Goal: Book appointment/travel/reservation

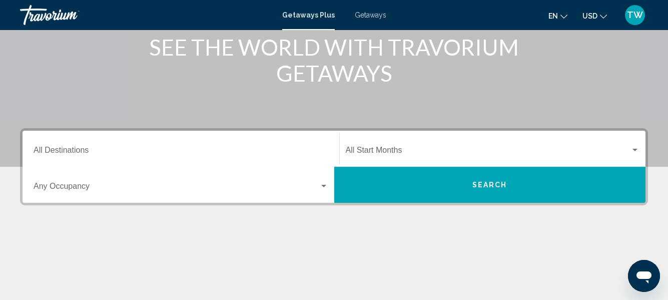
scroll to position [187, 0]
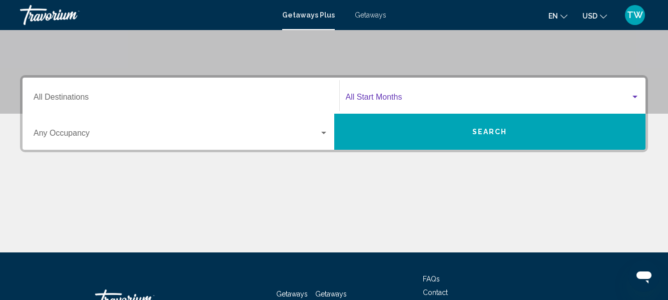
click at [634, 95] on div "Search widget" at bounding box center [634, 97] width 9 height 8
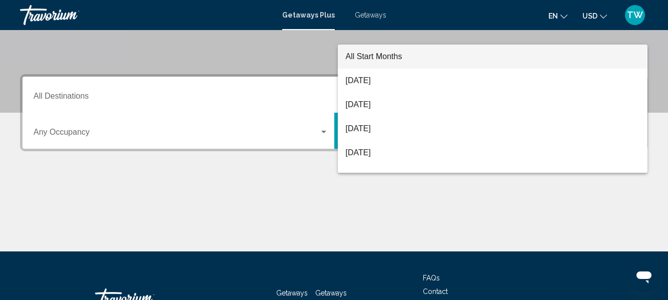
scroll to position [229, 0]
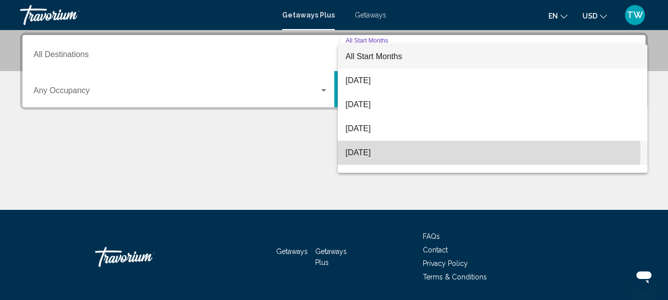
click at [362, 152] on span "[DATE]" at bounding box center [493, 153] width 294 height 24
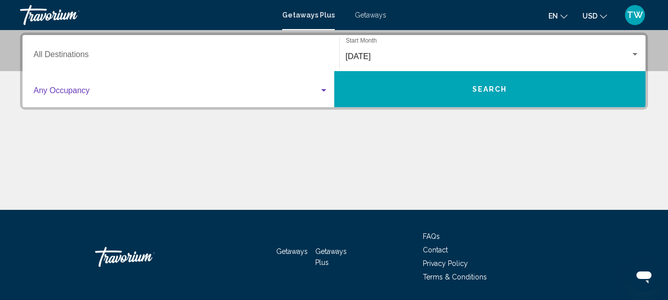
click at [323, 90] on div "Search widget" at bounding box center [323, 90] width 5 height 3
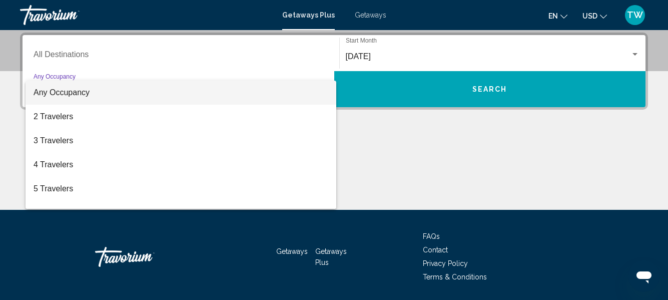
click at [85, 53] on div at bounding box center [334, 150] width 668 height 300
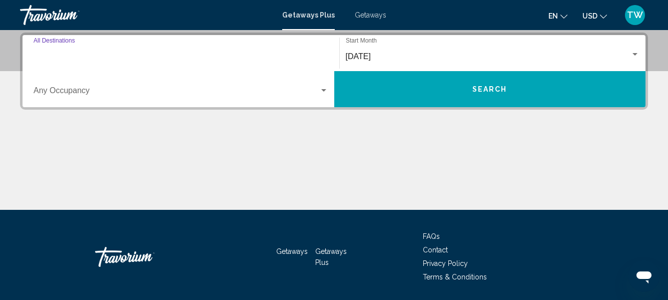
click at [105, 54] on input "Destination All Destinations" at bounding box center [181, 56] width 295 height 9
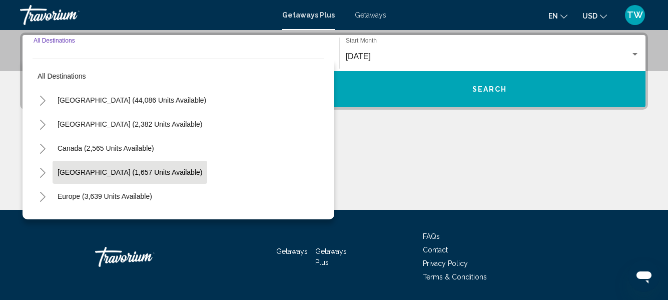
click at [186, 170] on span "[GEOGRAPHIC_DATA] (1,657 units available)" at bounding box center [130, 172] width 145 height 8
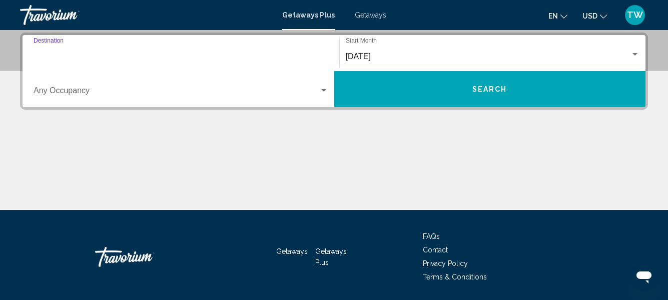
type input "**********"
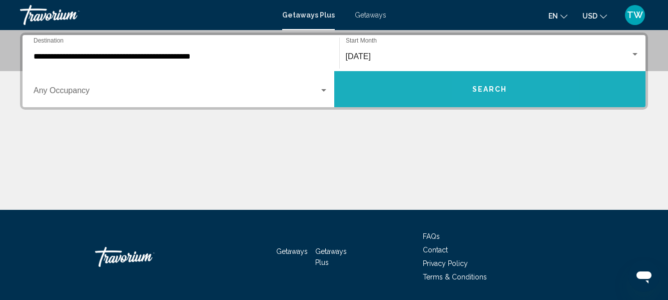
click at [485, 88] on span "Search" at bounding box center [489, 90] width 35 height 8
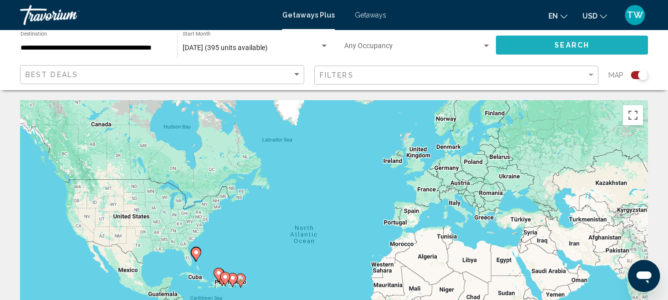
click at [572, 46] on span "Search" at bounding box center [571, 46] width 35 height 8
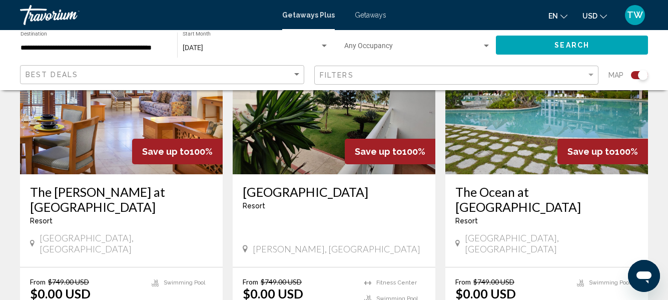
scroll to position [438, 0]
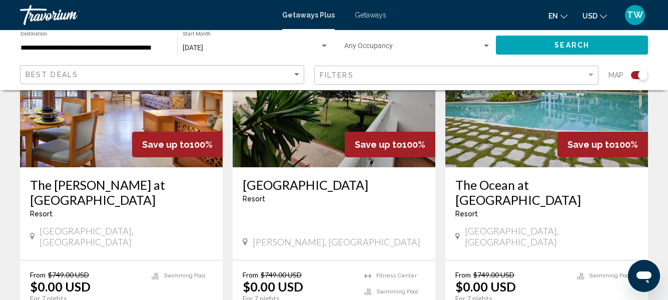
click at [526, 115] on img "Main content" at bounding box center [546, 87] width 203 height 160
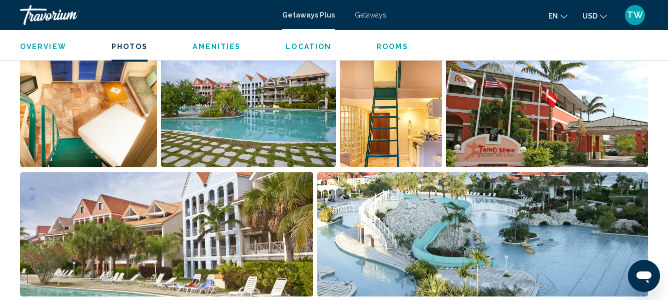
scroll to position [697, 0]
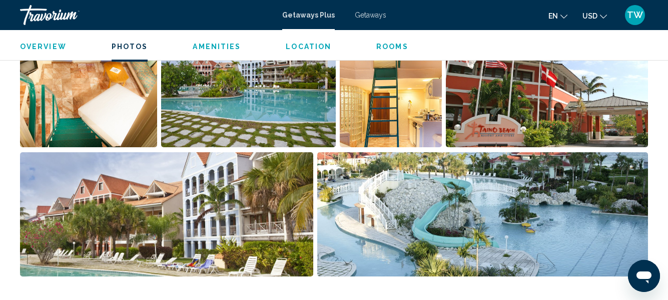
click at [591, 224] on img "Open full-screen image slider" at bounding box center [482, 214] width 331 height 124
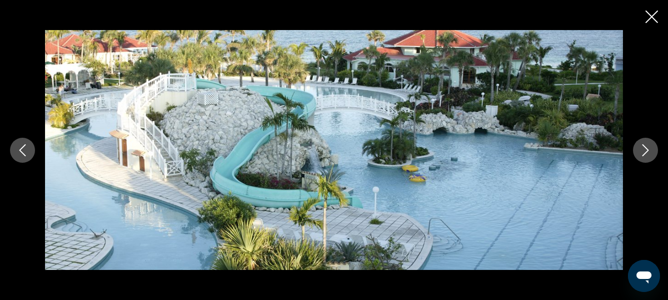
scroll to position [1852, 0]
click at [23, 151] on icon "Previous image" at bounding box center [23, 150] width 12 height 12
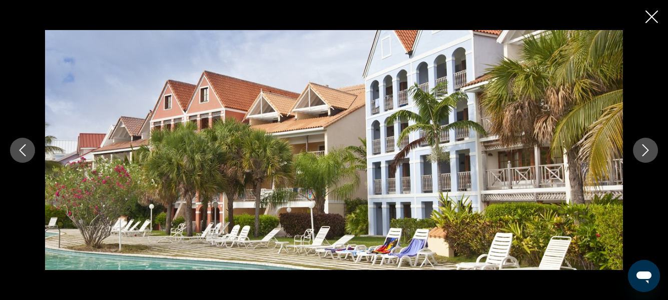
click at [23, 151] on icon "Previous image" at bounding box center [23, 150] width 12 height 12
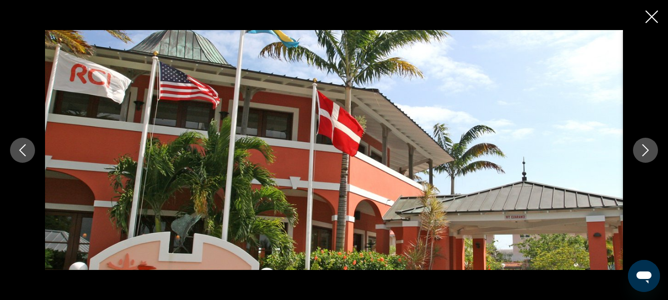
click at [23, 151] on icon "Previous image" at bounding box center [23, 150] width 12 height 12
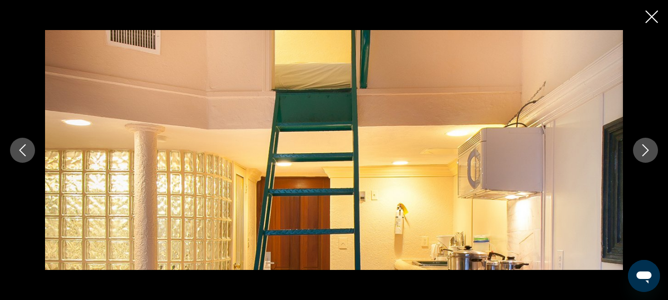
click at [23, 151] on icon "Previous image" at bounding box center [23, 150] width 12 height 12
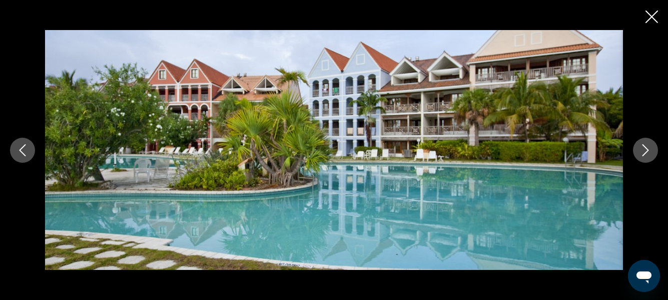
click at [23, 151] on icon "Previous image" at bounding box center [23, 150] width 12 height 12
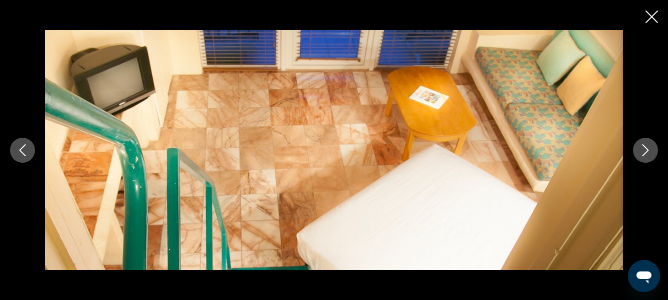
click at [23, 151] on icon "Previous image" at bounding box center [23, 150] width 12 height 12
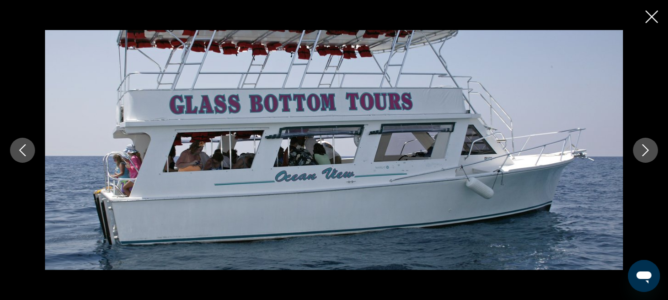
click at [23, 151] on icon "Previous image" at bounding box center [23, 150] width 12 height 12
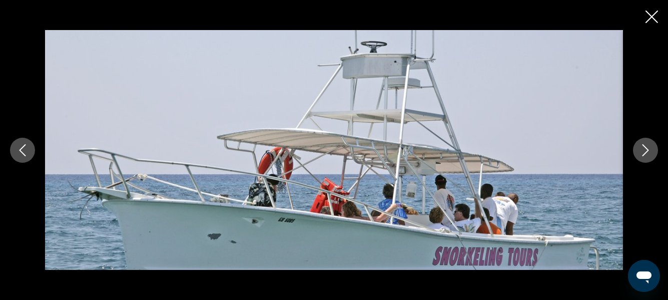
click at [23, 151] on icon "Previous image" at bounding box center [23, 150] width 12 height 12
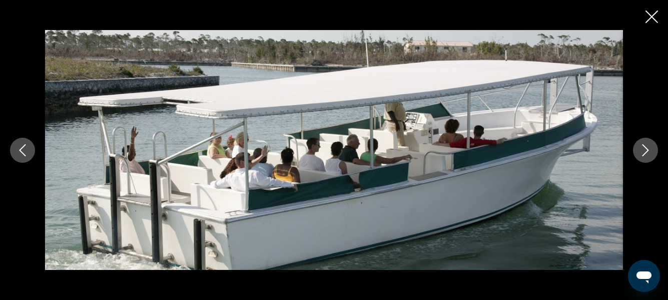
click at [23, 151] on icon "Previous image" at bounding box center [23, 150] width 12 height 12
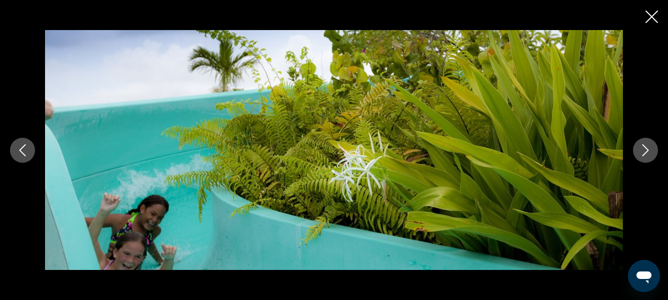
click at [23, 151] on icon "Previous image" at bounding box center [23, 150] width 12 height 12
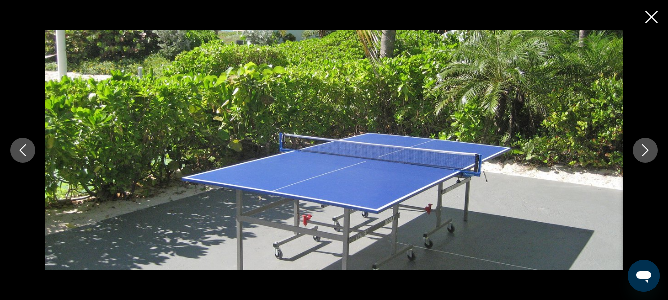
click at [23, 151] on icon "Previous image" at bounding box center [23, 150] width 12 height 12
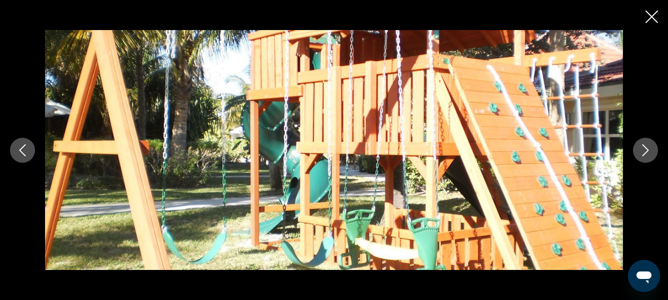
click at [23, 151] on icon "Previous image" at bounding box center [23, 150] width 12 height 12
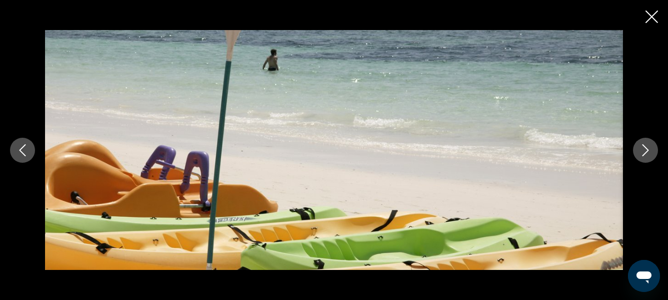
click at [23, 151] on icon "Previous image" at bounding box center [23, 150] width 12 height 12
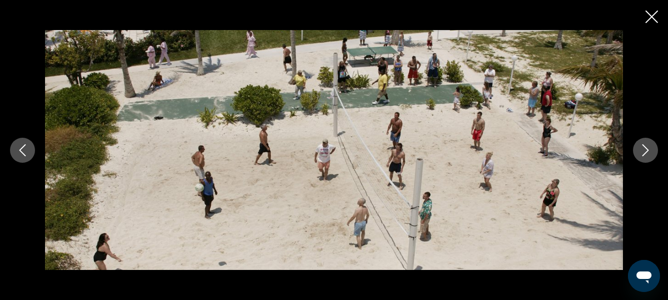
click at [23, 151] on icon "Previous image" at bounding box center [23, 150] width 12 height 12
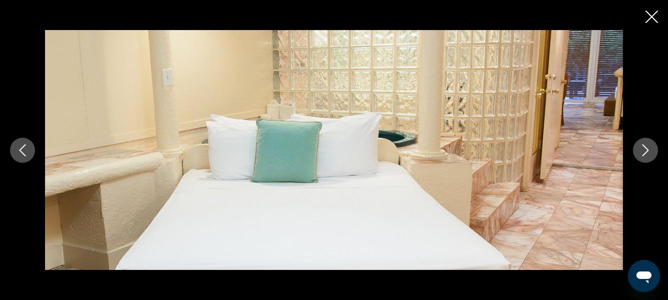
click at [23, 151] on icon "Previous image" at bounding box center [23, 150] width 12 height 12
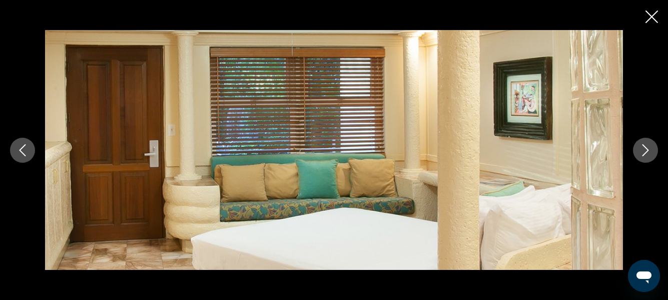
click at [23, 151] on icon "Previous image" at bounding box center [23, 150] width 12 height 12
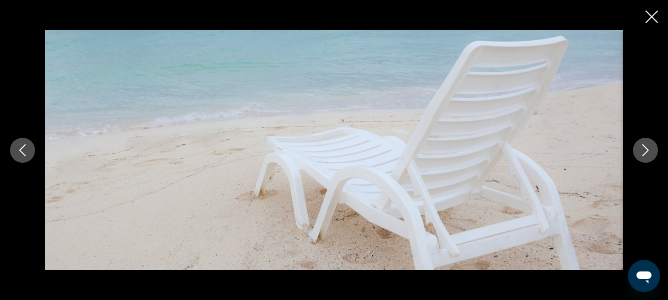
click at [23, 151] on icon "Previous image" at bounding box center [23, 150] width 12 height 12
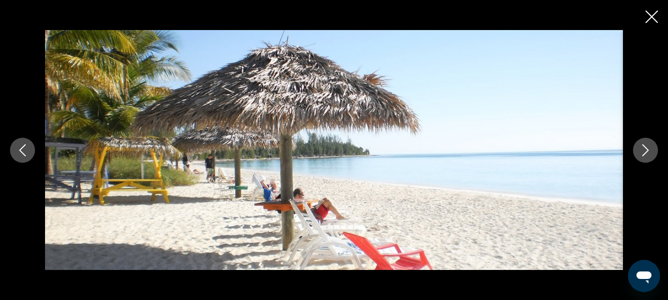
click at [23, 151] on icon "Previous image" at bounding box center [23, 150] width 12 height 12
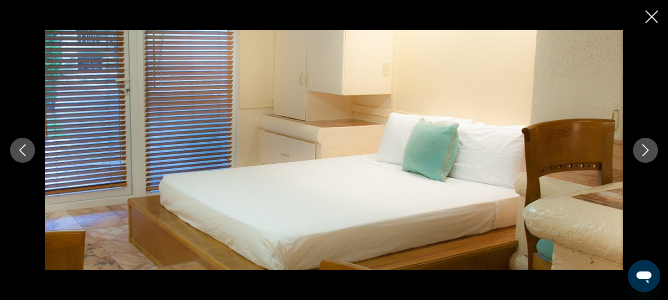
click at [651, 147] on button "Next image" at bounding box center [645, 150] width 25 height 25
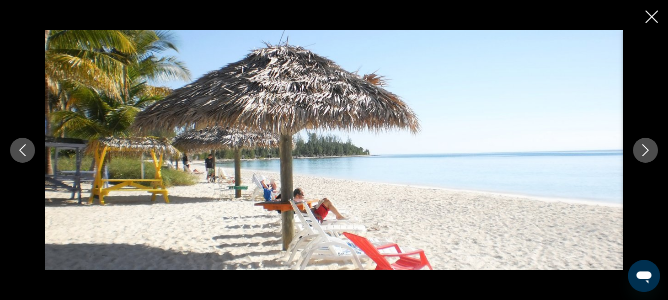
click at [651, 147] on button "Next image" at bounding box center [645, 150] width 25 height 25
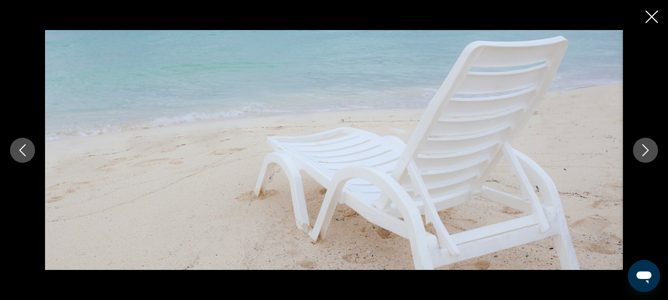
click at [653, 156] on button "Next image" at bounding box center [645, 150] width 25 height 25
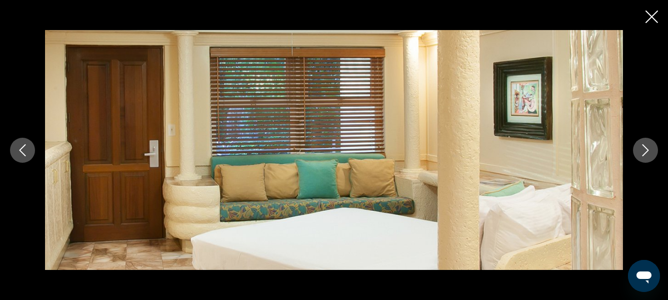
click at [21, 149] on icon "Previous image" at bounding box center [23, 150] width 7 height 12
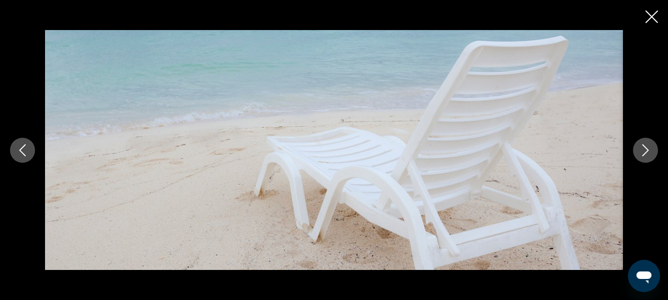
click at [22, 148] on icon "Previous image" at bounding box center [23, 150] width 7 height 12
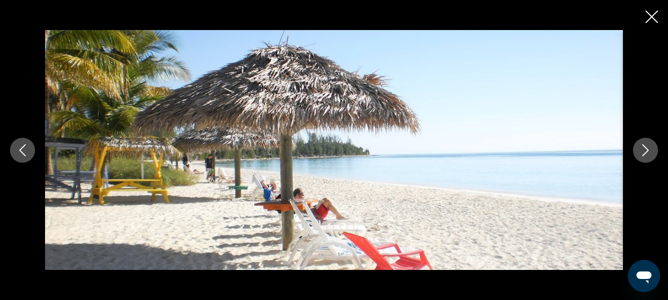
click at [23, 148] on icon "Previous image" at bounding box center [23, 150] width 12 height 12
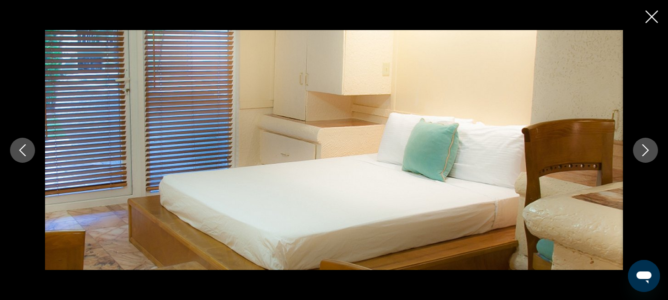
click at [23, 149] on icon "Previous image" at bounding box center [23, 150] width 12 height 12
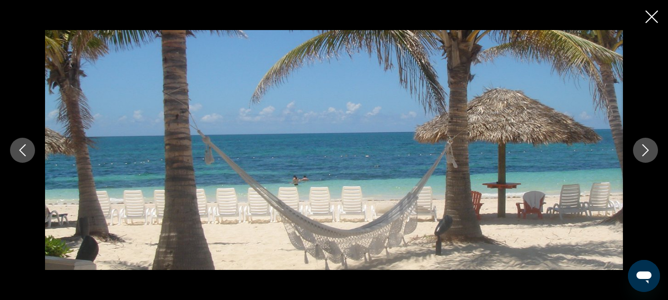
click at [27, 152] on icon "Previous image" at bounding box center [23, 150] width 12 height 12
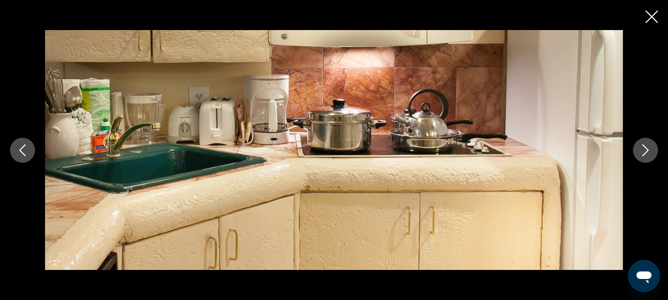
click at [23, 145] on icon "Previous image" at bounding box center [23, 150] width 12 height 12
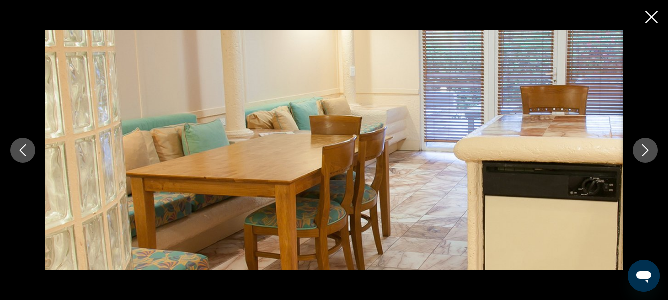
click at [651, 16] on icon "Close slideshow" at bounding box center [651, 17] width 13 height 13
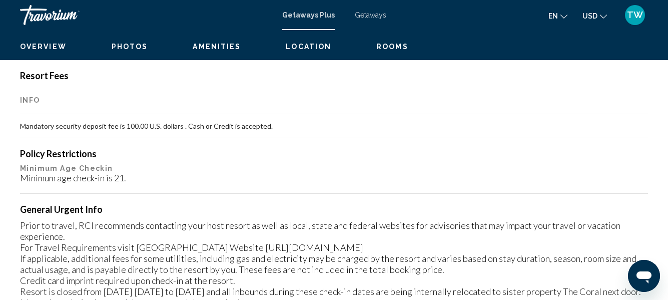
scroll to position [0, 0]
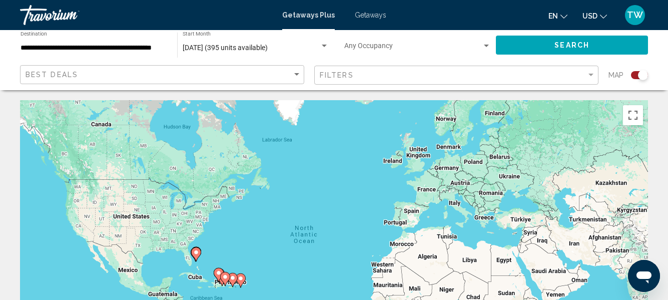
click at [168, 46] on div "**********" at bounding box center [93, 46] width 157 height 28
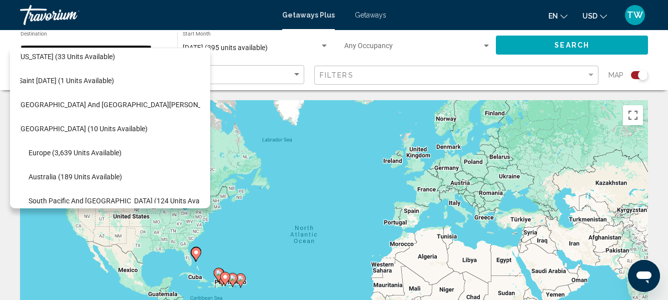
scroll to position [275, 17]
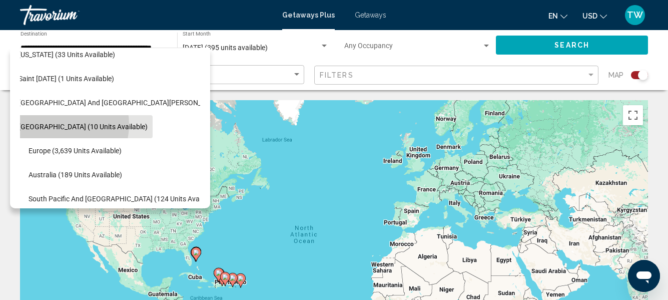
click at [58, 125] on span "[GEOGRAPHIC_DATA] (10 units available)" at bounding box center [83, 127] width 129 height 8
type input "**********"
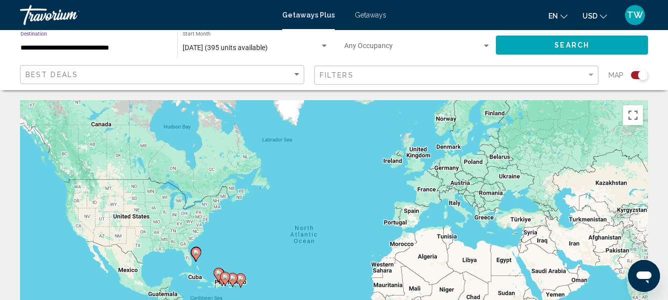
scroll to position [0, 0]
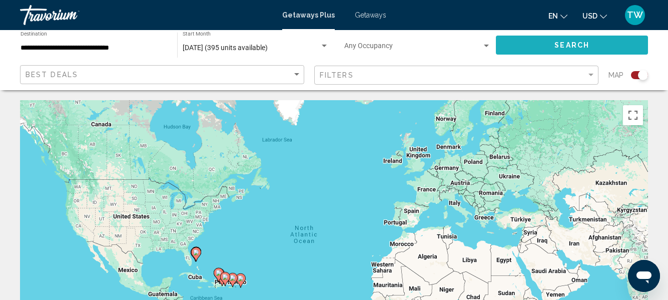
click at [585, 44] on span "Search" at bounding box center [571, 46] width 35 height 8
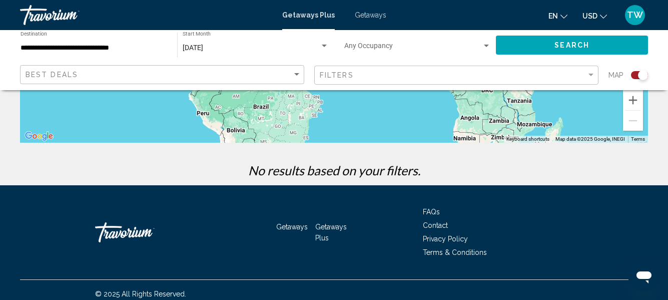
scroll to position [266, 0]
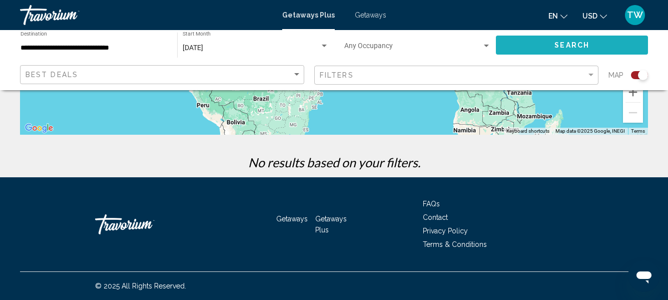
click at [571, 45] on span "Search" at bounding box center [571, 46] width 35 height 8
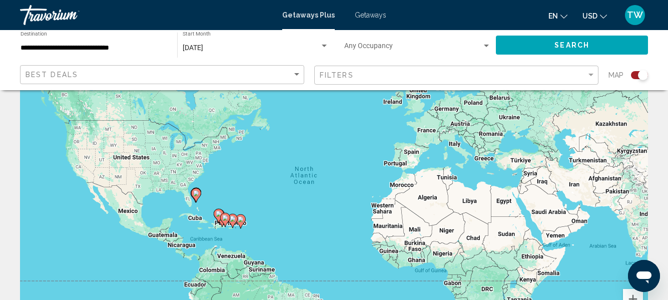
scroll to position [46, 0]
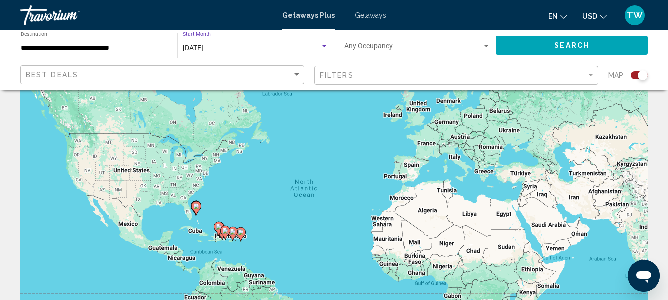
click at [323, 45] on div "Search widget" at bounding box center [324, 46] width 5 height 3
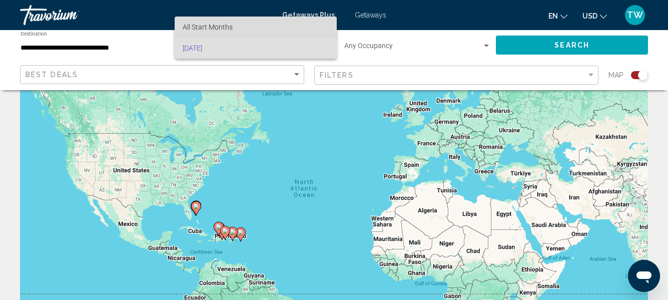
click at [310, 24] on span "All Start Months" at bounding box center [256, 27] width 146 height 21
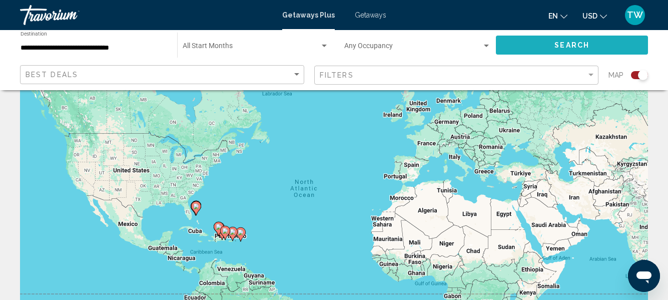
click at [582, 44] on span "Search" at bounding box center [571, 46] width 35 height 8
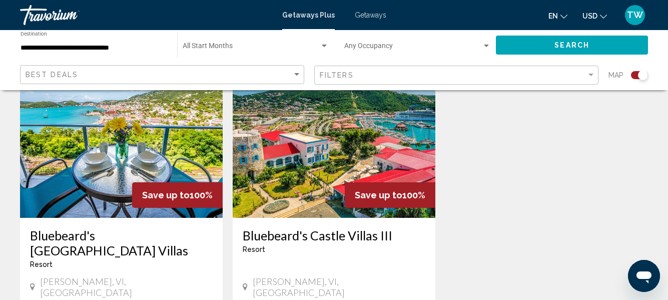
scroll to position [739, 0]
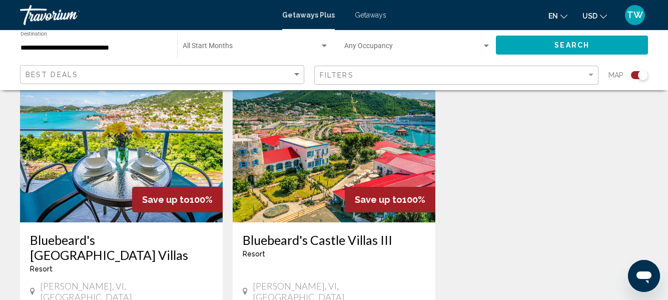
click at [336, 150] on img "Main content" at bounding box center [334, 142] width 203 height 160
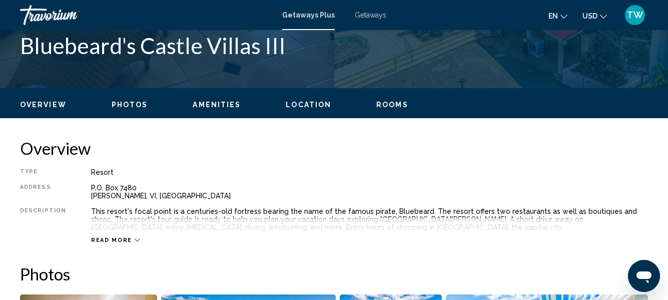
scroll to position [409, 0]
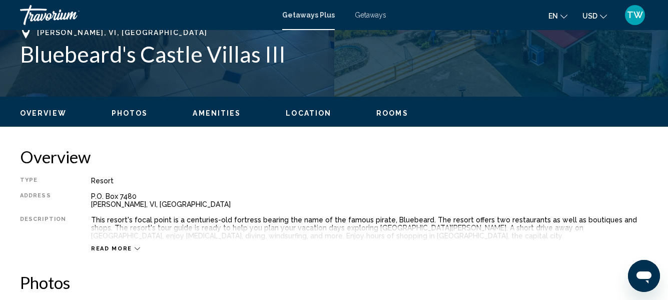
click at [132, 112] on span "Photos" at bounding box center [130, 113] width 37 height 8
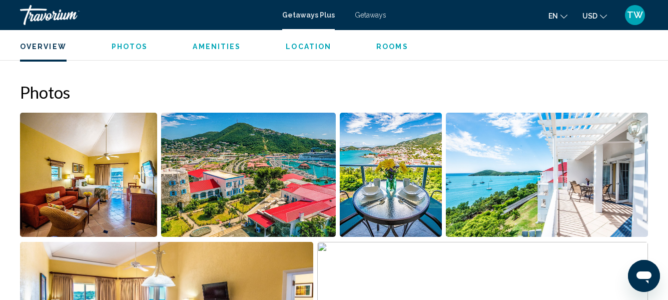
scroll to position [621, 0]
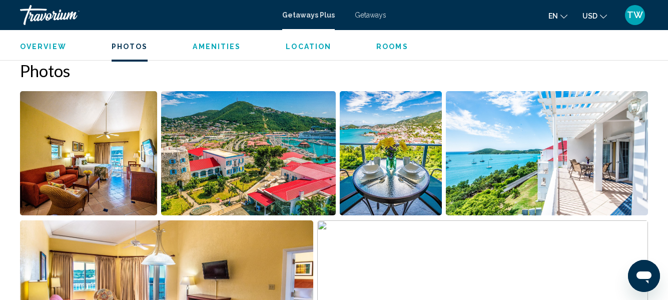
click at [202, 185] on img "Open full-screen image slider" at bounding box center [248, 153] width 175 height 124
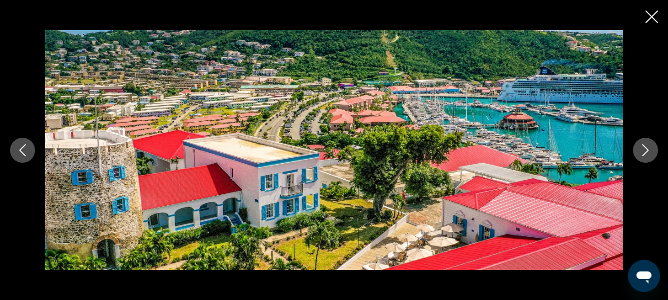
click at [648, 151] on icon "Next image" at bounding box center [645, 150] width 12 height 12
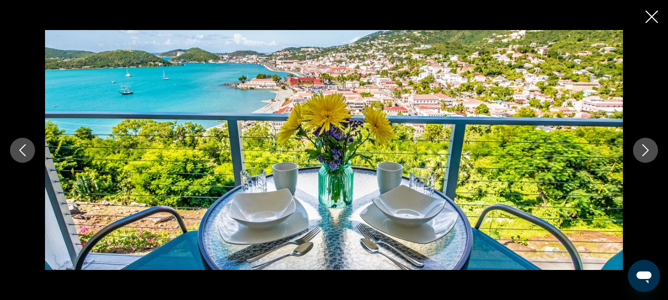
click at [642, 149] on icon "Next image" at bounding box center [645, 150] width 12 height 12
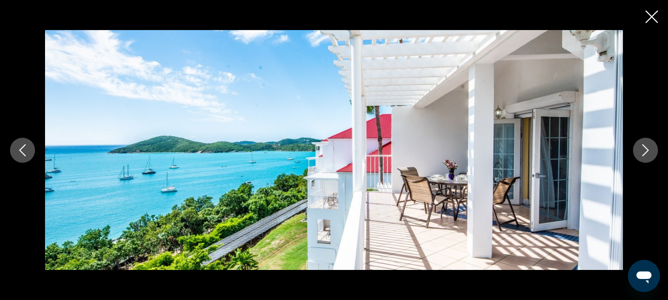
drag, startPoint x: 642, startPoint y: 149, endPoint x: 343, endPoint y: 116, distance: 300.9
click at [343, 116] on img "Main content" at bounding box center [334, 150] width 578 height 240
click at [649, 147] on icon "Next image" at bounding box center [645, 150] width 12 height 12
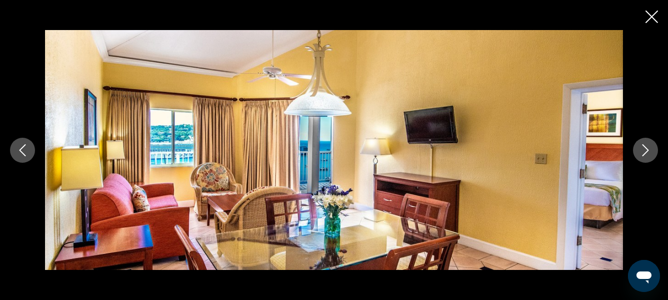
drag, startPoint x: 649, startPoint y: 147, endPoint x: 457, endPoint y: 44, distance: 217.9
click at [457, 44] on img "Main content" at bounding box center [334, 150] width 578 height 240
click at [646, 149] on icon "Next image" at bounding box center [645, 150] width 12 height 12
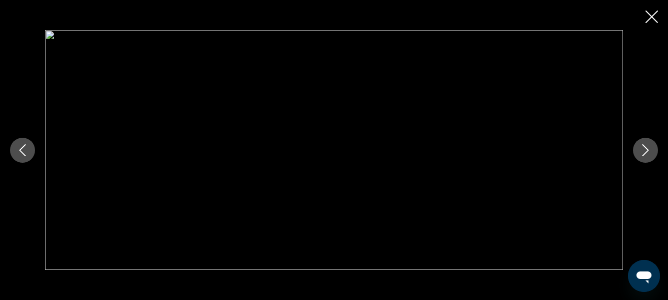
click at [646, 149] on icon "Next image" at bounding box center [645, 150] width 12 height 12
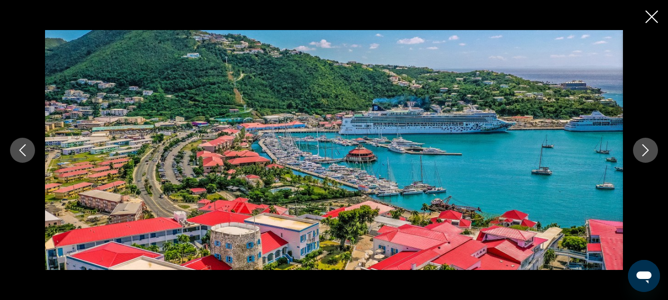
click at [643, 148] on icon "Next image" at bounding box center [645, 150] width 12 height 12
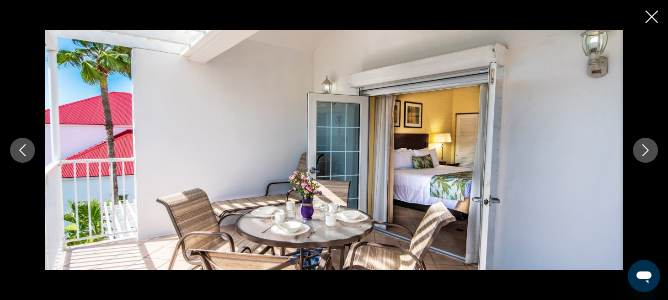
click at [645, 154] on icon "Next image" at bounding box center [645, 150] width 7 height 12
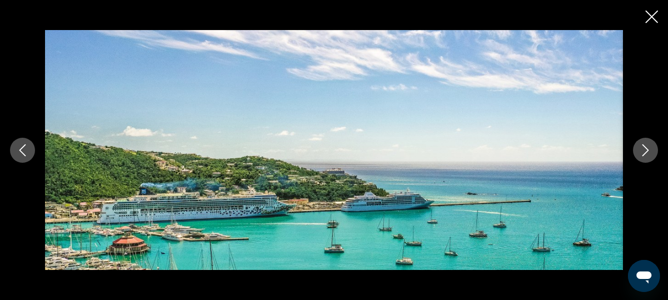
click at [644, 149] on icon "Next image" at bounding box center [645, 150] width 12 height 12
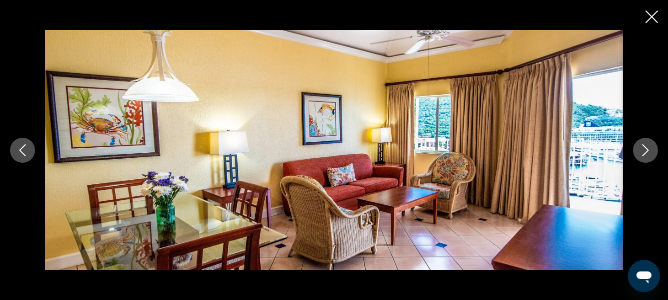
click at [646, 149] on icon "Next image" at bounding box center [645, 150] width 12 height 12
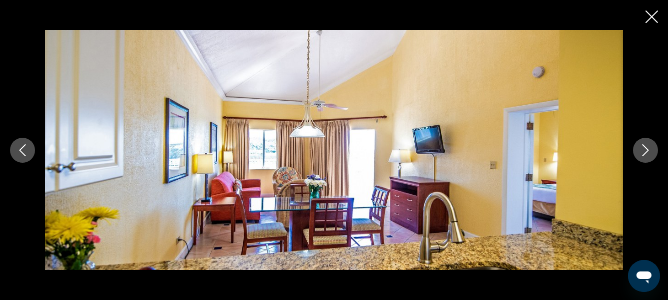
click at [646, 148] on icon "Next image" at bounding box center [645, 150] width 7 height 12
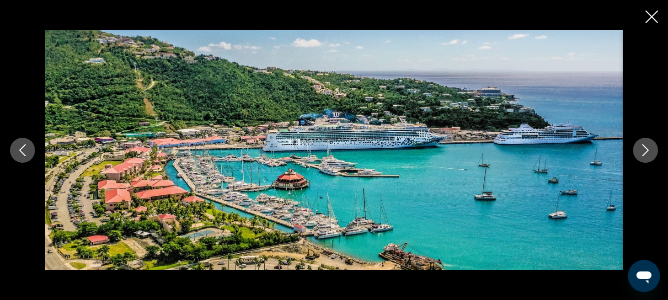
click at [646, 148] on icon "Next image" at bounding box center [645, 150] width 7 height 12
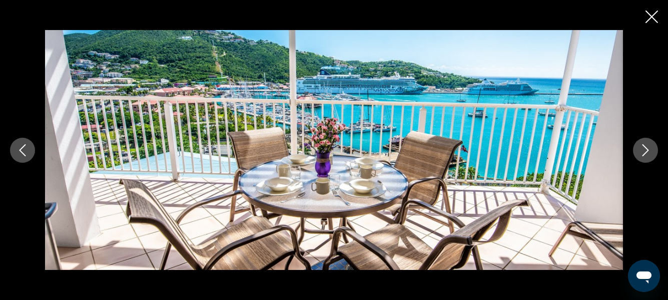
click at [646, 148] on icon "Next image" at bounding box center [645, 150] width 7 height 12
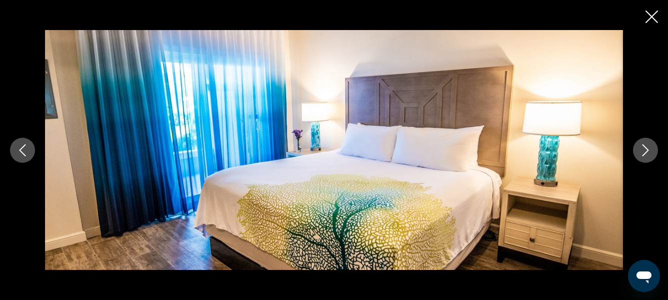
click at [646, 148] on icon "Next image" at bounding box center [645, 150] width 7 height 12
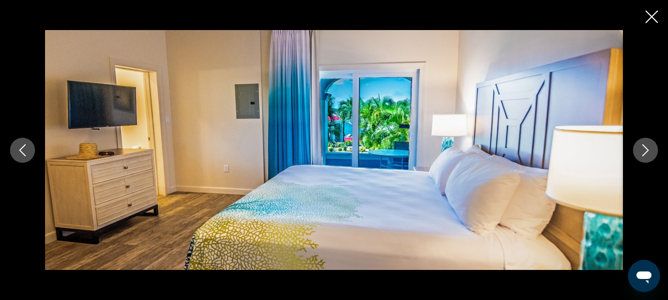
click at [646, 148] on icon "Next image" at bounding box center [645, 150] width 7 height 12
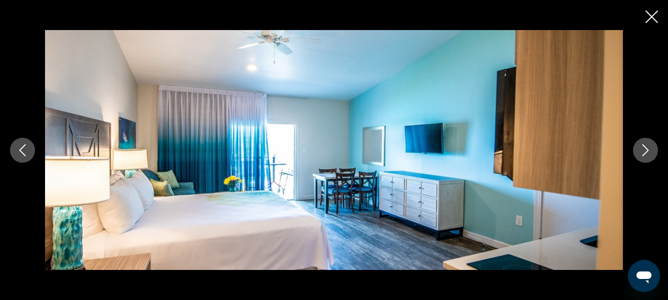
click at [646, 148] on icon "Next image" at bounding box center [645, 150] width 7 height 12
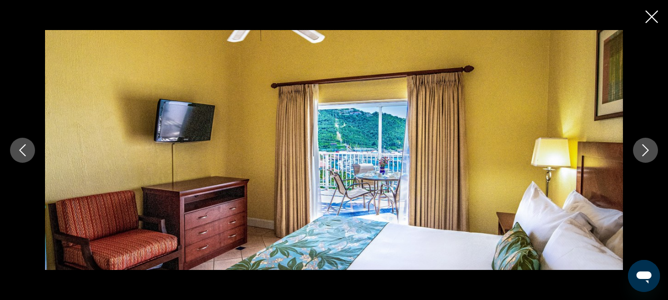
click at [646, 148] on icon "Next image" at bounding box center [645, 150] width 7 height 12
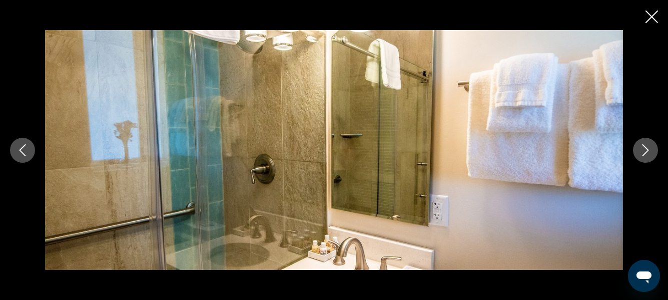
click at [646, 148] on icon "Next image" at bounding box center [645, 150] width 7 height 12
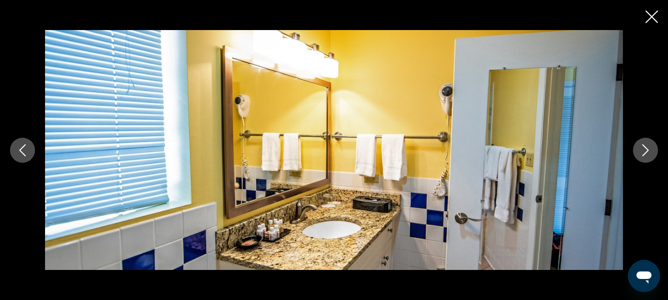
click at [647, 149] on icon "Next image" at bounding box center [645, 150] width 7 height 12
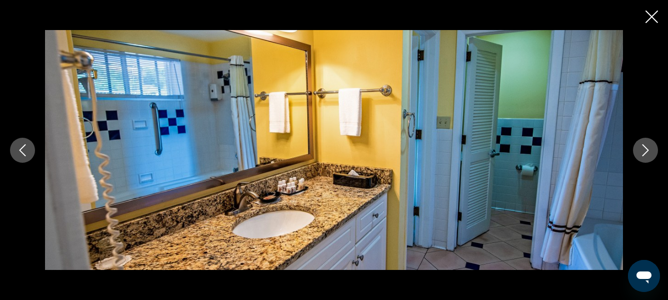
click at [653, 145] on button "Next image" at bounding box center [645, 150] width 25 height 25
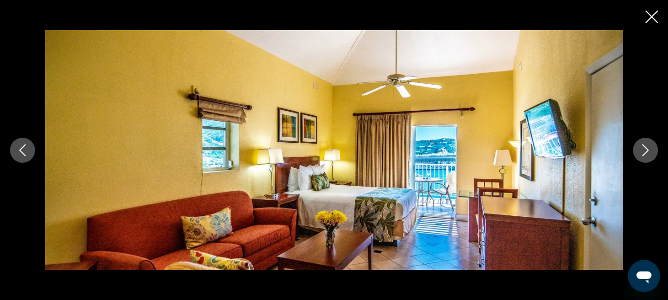
click at [22, 147] on icon "Previous image" at bounding box center [23, 150] width 12 height 12
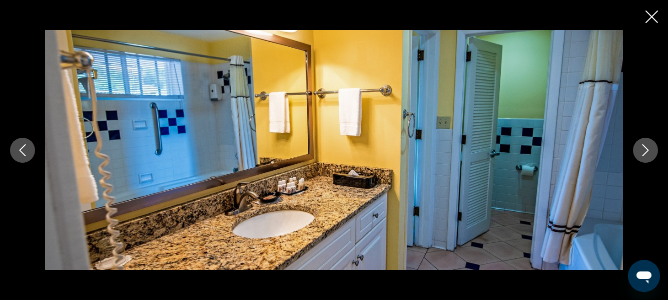
click at [647, 148] on icon "Next image" at bounding box center [645, 150] width 12 height 12
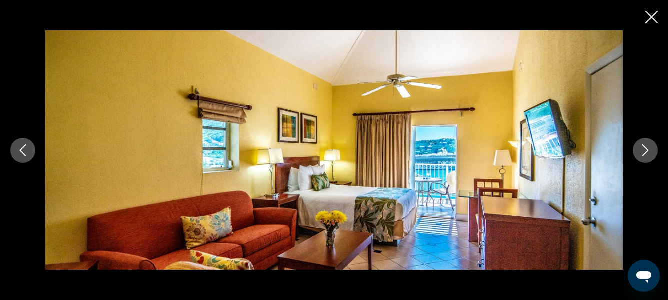
click at [647, 148] on icon "Next image" at bounding box center [645, 150] width 12 height 12
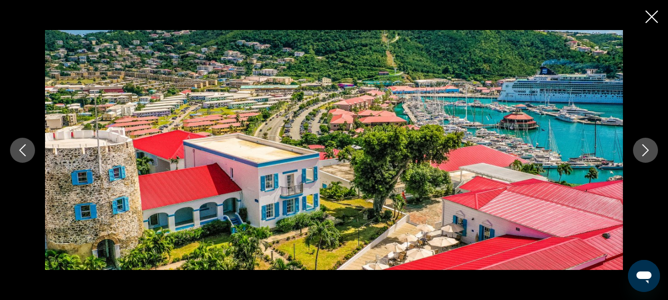
click at [647, 148] on icon "Next image" at bounding box center [645, 150] width 7 height 12
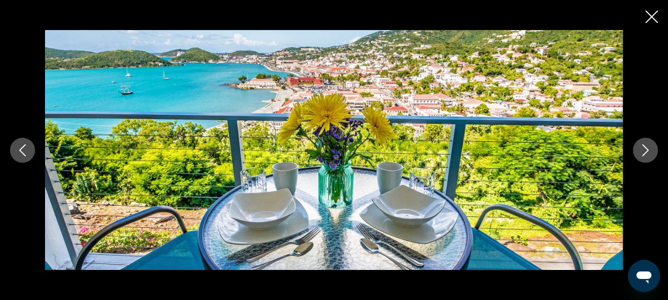
click at [647, 148] on icon "Next image" at bounding box center [645, 150] width 12 height 12
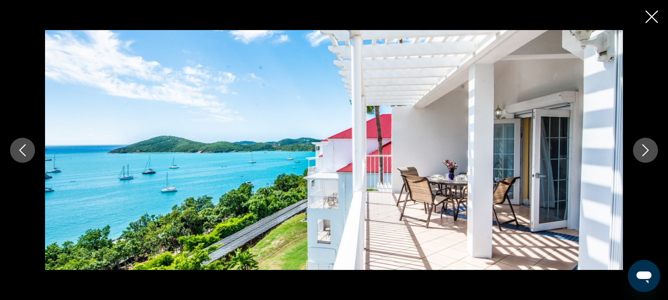
click at [647, 148] on icon "Next image" at bounding box center [645, 150] width 12 height 12
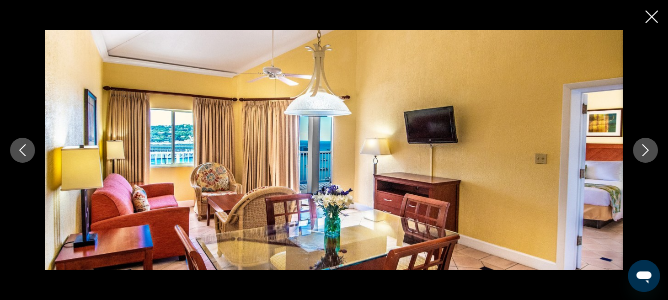
click at [647, 148] on icon "Next image" at bounding box center [645, 150] width 12 height 12
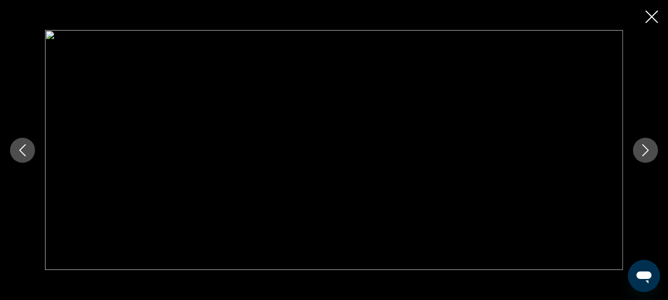
click at [647, 148] on icon "Next image" at bounding box center [645, 150] width 12 height 12
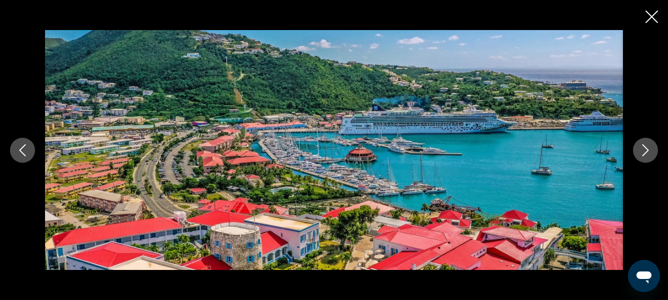
click at [653, 13] on icon "Close slideshow" at bounding box center [651, 17] width 13 height 13
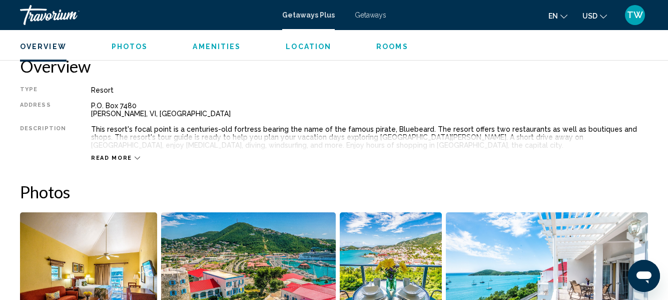
scroll to position [496, 0]
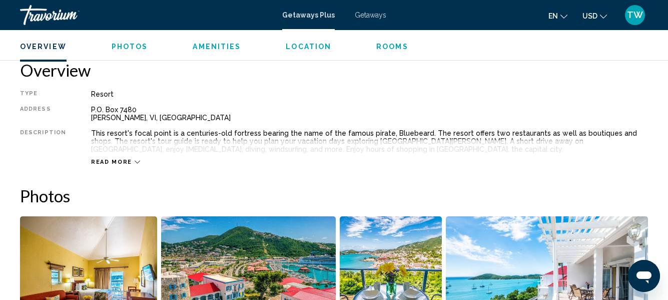
click at [135, 162] on icon "Main content" at bounding box center [138, 162] width 6 height 3
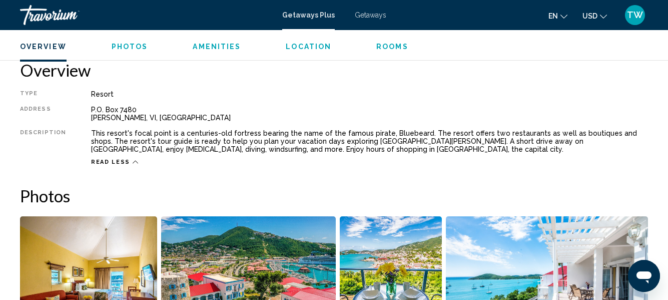
click at [360, 83] on div "Overview Type Resort All-Inclusive No All-Inclusive Address P.O. [GEOGRAPHIC_DA…" at bounding box center [334, 113] width 628 height 106
click at [378, 12] on span "Getaways" at bounding box center [371, 15] width 32 height 8
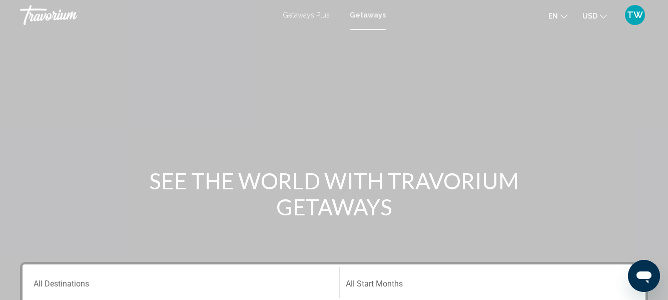
scroll to position [1, 0]
drag, startPoint x: 671, startPoint y: 293, endPoint x: 27, endPoint y: 22, distance: 699.1
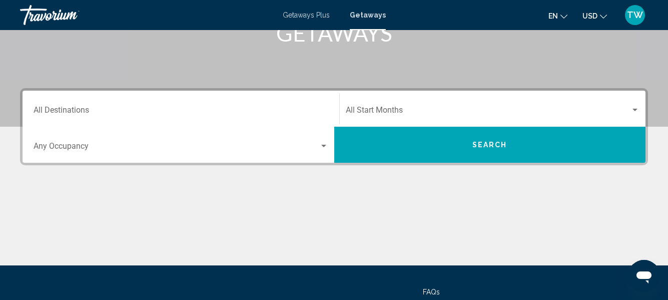
scroll to position [214, 0]
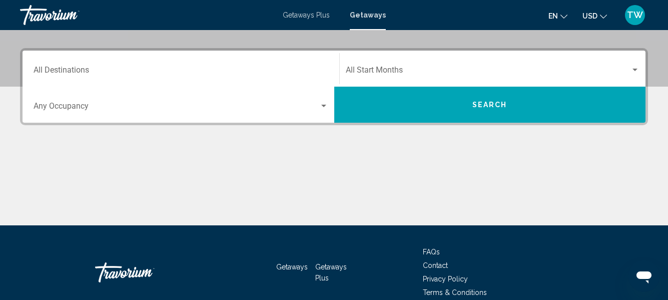
click at [538, 106] on button "Search" at bounding box center [490, 105] width 312 height 36
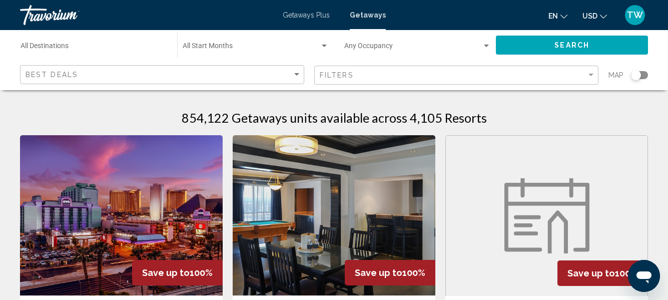
drag, startPoint x: 548, startPoint y: 106, endPoint x: 633, endPoint y: 140, distance: 91.4
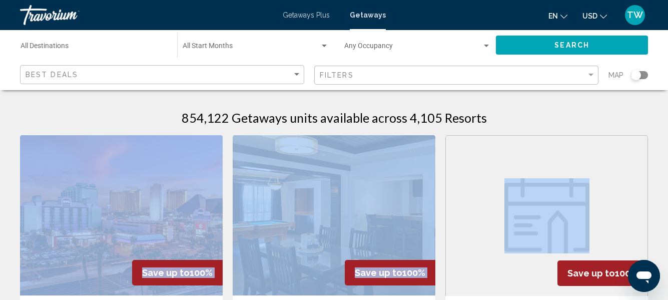
click at [390, 226] on img "Main content" at bounding box center [334, 215] width 203 height 160
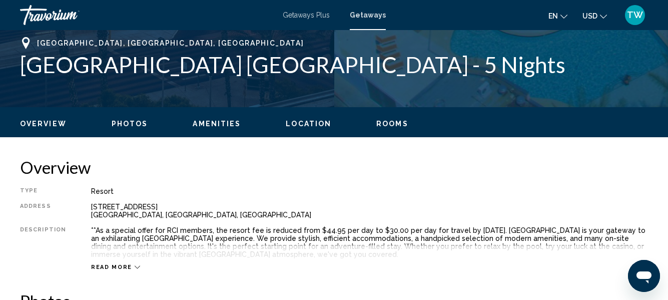
scroll to position [465, 0]
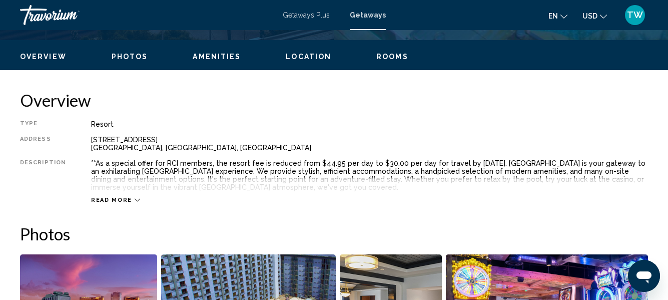
click at [129, 199] on div "Read more" at bounding box center [115, 200] width 49 height 7
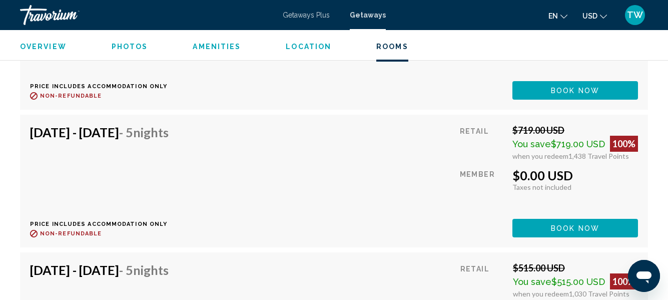
scroll to position [2059, 0]
